Goal: Task Accomplishment & Management: Manage account settings

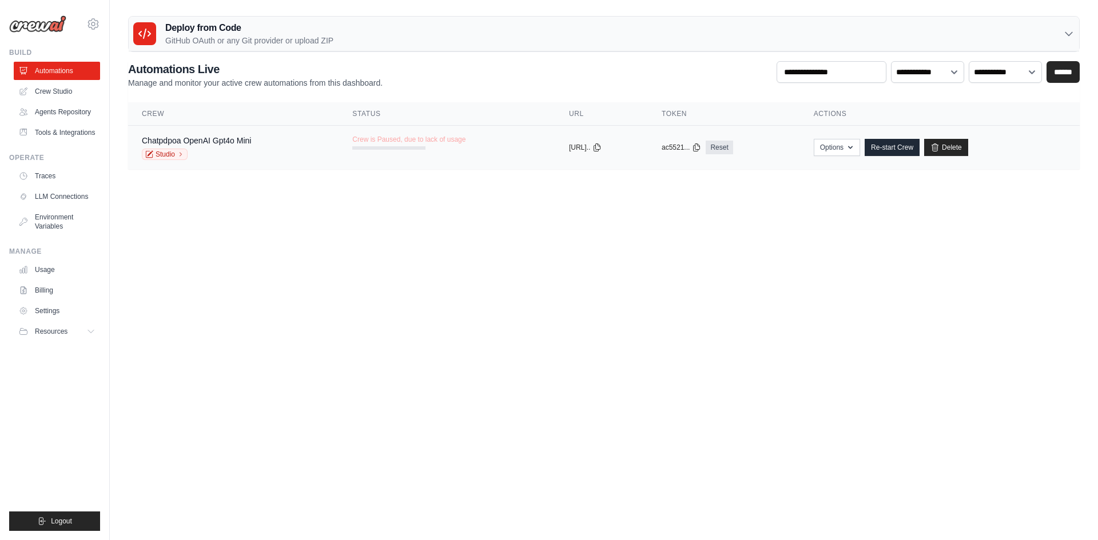
click at [415, 142] on span "Crew is Paused, due to lack of usage" at bounding box center [408, 139] width 113 height 9
drag, startPoint x: 467, startPoint y: 137, endPoint x: 337, endPoint y: 133, distance: 129.8
click at [338, 133] on td "Crew is Paused, due to lack of usage" at bounding box center [446, 142] width 217 height 33
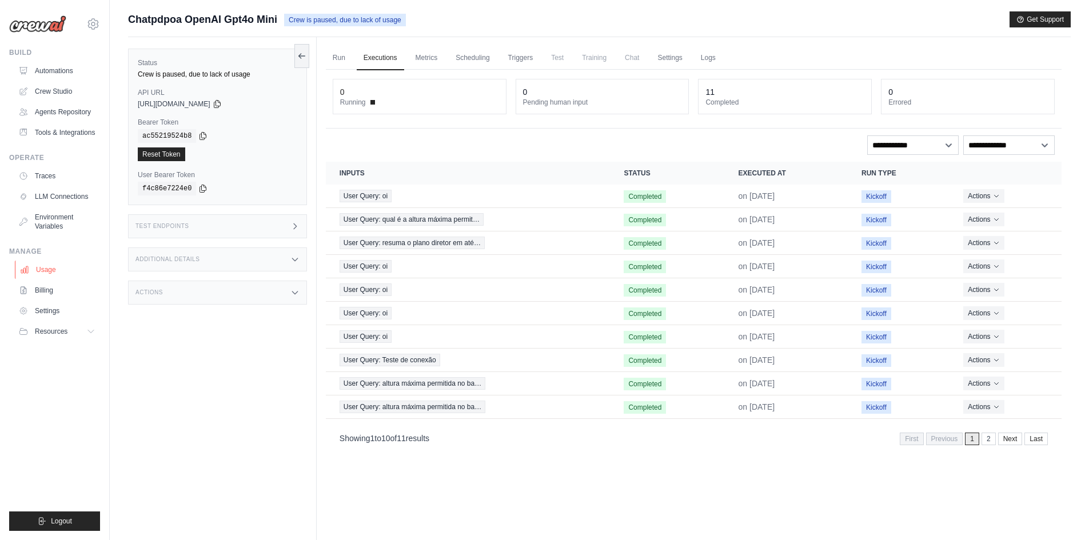
click at [49, 270] on link "Usage" at bounding box center [58, 270] width 86 height 18
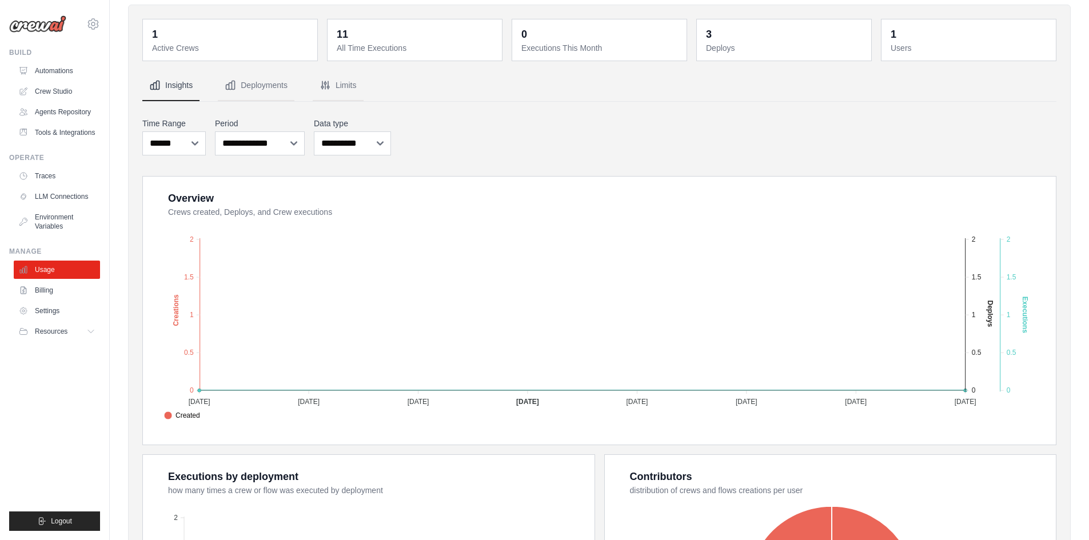
scroll to position [286, 0]
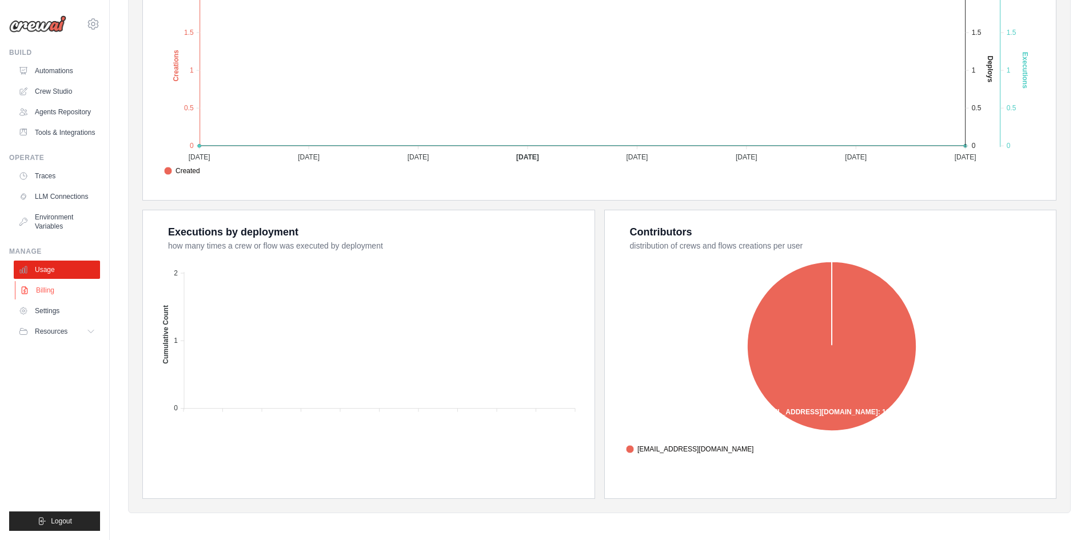
click at [50, 287] on link "Billing" at bounding box center [58, 290] width 86 height 18
